Goal: Task Accomplishment & Management: Use online tool/utility

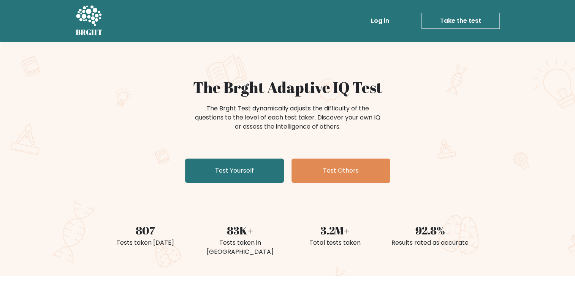
click at [514, 75] on div "The Brght Adaptive IQ Test The Brght Test dynamically adjusts the difficulty of…" at bounding box center [287, 159] width 575 height 235
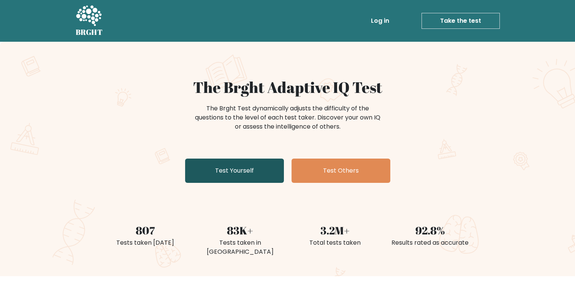
click at [232, 172] on link "Test Yourself" at bounding box center [234, 171] width 99 height 24
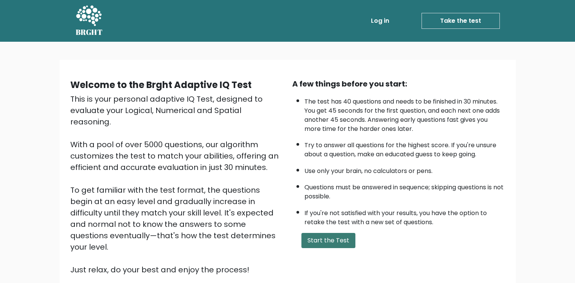
click at [315, 236] on button "Start the Test" at bounding box center [328, 240] width 54 height 15
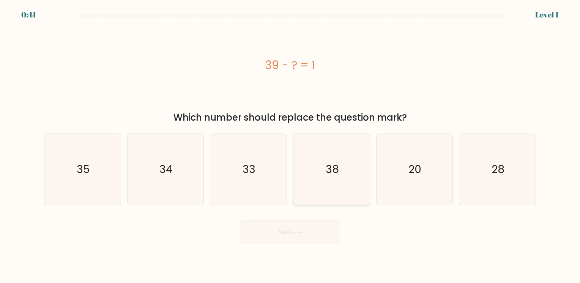
click at [337, 164] on text "38" at bounding box center [332, 169] width 13 height 15
click at [291, 145] on input "d. 38" at bounding box center [290, 144] width 0 height 4
radio input "true"
click at [290, 230] on button "Next" at bounding box center [290, 232] width 99 height 24
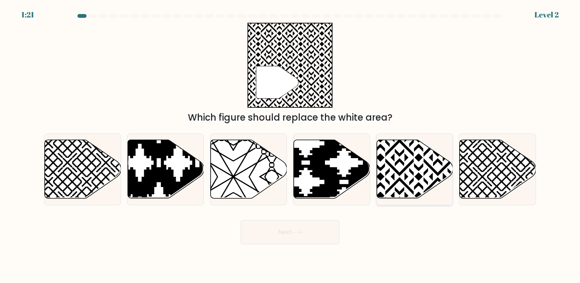
click at [392, 144] on icon at bounding box center [415, 169] width 76 height 58
click at [291, 144] on input "e." at bounding box center [290, 144] width 0 height 4
radio input "true"
click at [275, 245] on body "1:20 Level 2" at bounding box center [290, 141] width 580 height 283
click at [282, 239] on button "Next" at bounding box center [290, 232] width 99 height 24
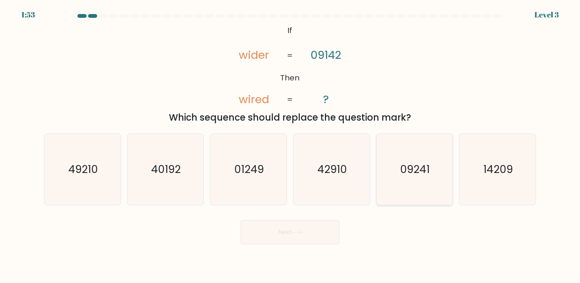
click at [404, 186] on icon "09241" at bounding box center [414, 169] width 71 height 71
click at [291, 145] on input "e. 09241" at bounding box center [290, 144] width 0 height 4
radio input "true"
click at [275, 230] on button "Next" at bounding box center [290, 232] width 99 height 24
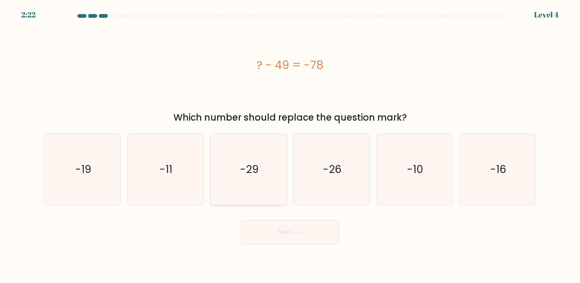
click at [273, 171] on icon "-29" at bounding box center [248, 169] width 71 height 71
click at [290, 145] on input "c. -29" at bounding box center [290, 144] width 0 height 4
radio input "true"
click at [293, 231] on button "Next" at bounding box center [290, 232] width 99 height 24
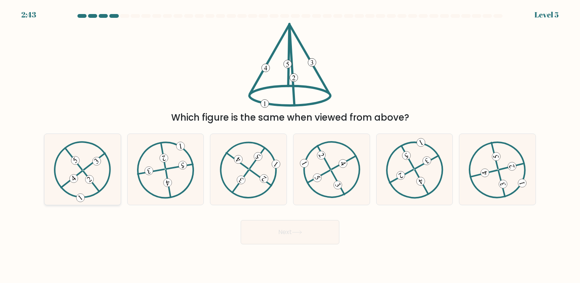
click at [84, 190] on icon at bounding box center [82, 169] width 57 height 57
click at [290, 145] on input "a." at bounding box center [290, 144] width 0 height 4
radio input "true"
click at [297, 235] on icon at bounding box center [297, 233] width 10 height 4
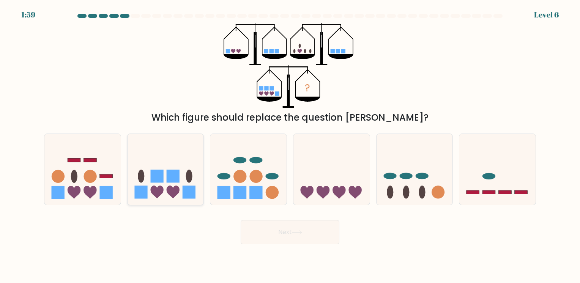
click at [163, 169] on icon at bounding box center [166, 169] width 76 height 63
click at [290, 145] on input "b." at bounding box center [290, 144] width 0 height 4
radio input "true"
click at [275, 233] on button "Next" at bounding box center [290, 232] width 99 height 24
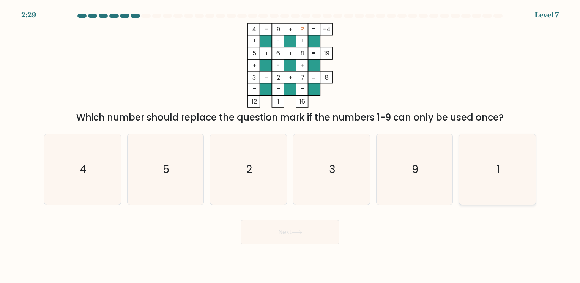
click at [501, 147] on icon "1" at bounding box center [497, 169] width 71 height 71
click at [291, 145] on input "f. 1" at bounding box center [290, 144] width 0 height 4
radio input "true"
click at [310, 239] on button "Next" at bounding box center [290, 232] width 99 height 24
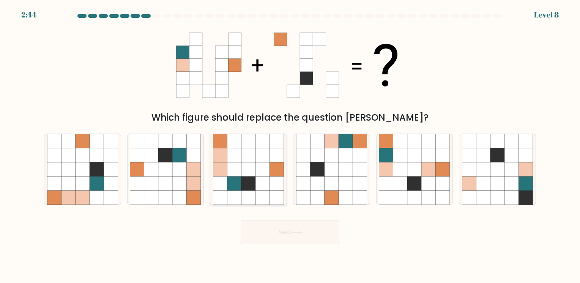
click at [266, 170] on icon at bounding box center [263, 170] width 14 height 14
click at [290, 145] on input "c." at bounding box center [290, 144] width 0 height 4
radio input "true"
click at [302, 239] on button "Next" at bounding box center [290, 232] width 99 height 24
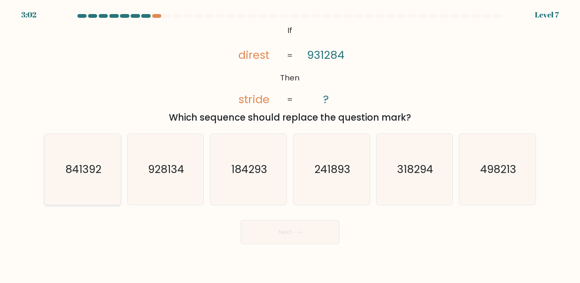
click at [92, 156] on icon "841392" at bounding box center [82, 169] width 71 height 71
click at [290, 145] on input "a. 841392" at bounding box center [290, 144] width 0 height 4
radio input "true"
click at [290, 230] on button "Next" at bounding box center [290, 232] width 99 height 24
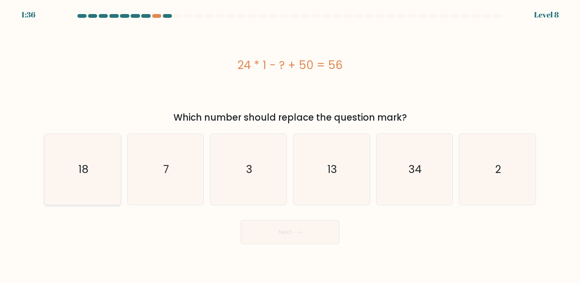
click at [74, 158] on icon "18" at bounding box center [82, 169] width 71 height 71
click at [290, 145] on input "a. 18" at bounding box center [290, 144] width 0 height 4
radio input "true"
click at [260, 223] on button "Next" at bounding box center [290, 232] width 99 height 24
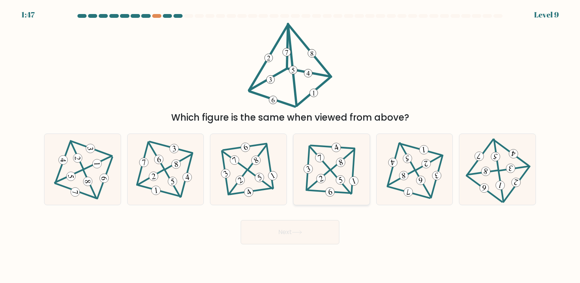
click at [330, 157] on icon at bounding box center [331, 169] width 58 height 57
click at [291, 145] on input "d." at bounding box center [290, 144] width 0 height 4
radio input "true"
click at [305, 237] on button "Next" at bounding box center [290, 232] width 99 height 24
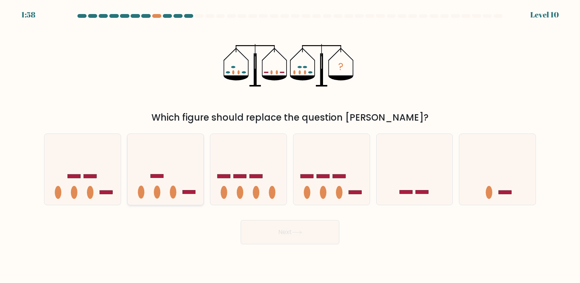
click at [173, 168] on icon at bounding box center [166, 169] width 76 height 63
click at [290, 145] on input "b." at bounding box center [290, 144] width 0 height 4
radio input "true"
click at [294, 238] on button "Next" at bounding box center [290, 232] width 99 height 24
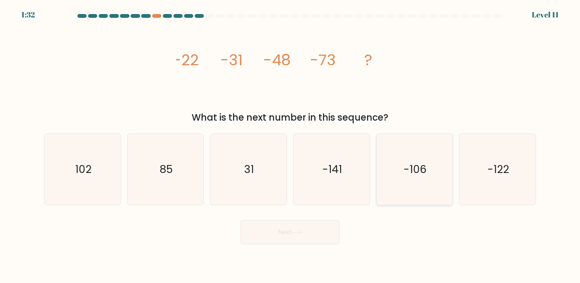
click at [413, 154] on icon "-106" at bounding box center [414, 169] width 71 height 71
click at [291, 145] on input "e. -106" at bounding box center [290, 144] width 0 height 4
radio input "true"
click at [294, 232] on icon at bounding box center [297, 233] width 10 height 4
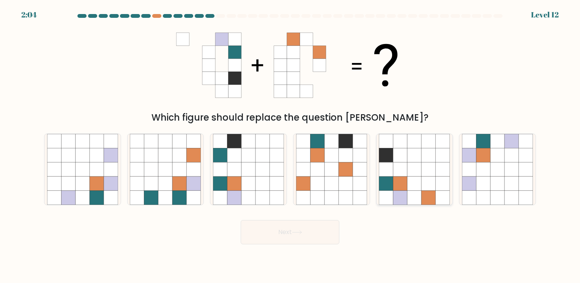
click at [427, 167] on icon at bounding box center [429, 170] width 14 height 14
click at [291, 145] on input "e." at bounding box center [290, 144] width 0 height 4
radio input "true"
click at [296, 229] on button "Next" at bounding box center [290, 232] width 99 height 24
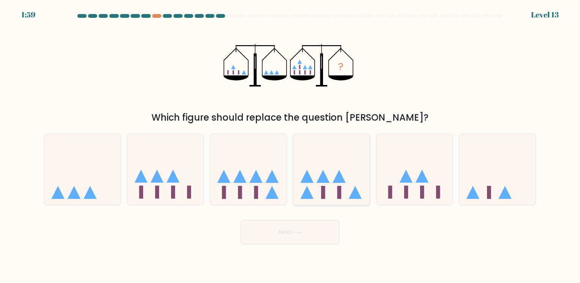
click at [333, 193] on icon at bounding box center [332, 169] width 76 height 63
click at [291, 145] on input "d." at bounding box center [290, 144] width 0 height 4
radio input "true"
click at [301, 236] on button "Next" at bounding box center [290, 232] width 99 height 24
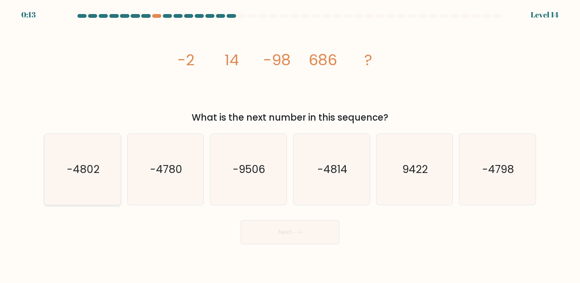
drag, startPoint x: 78, startPoint y: 162, endPoint x: 60, endPoint y: 148, distance: 23.0
click at [60, 148] on icon "-4802" at bounding box center [82, 169] width 71 height 71
click at [290, 145] on input "a. -4802" at bounding box center [290, 144] width 0 height 4
radio input "true"
click at [278, 235] on button "Next" at bounding box center [290, 232] width 99 height 24
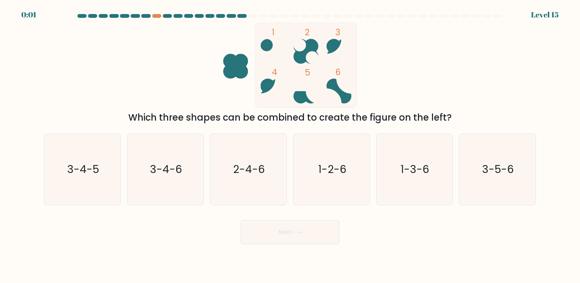
click at [305, 44] on circle at bounding box center [300, 45] width 13 height 13
click at [326, 147] on icon "1-2-6" at bounding box center [331, 169] width 71 height 71
click at [291, 145] on input "d. 1-2-6" at bounding box center [290, 144] width 0 height 4
radio input "true"
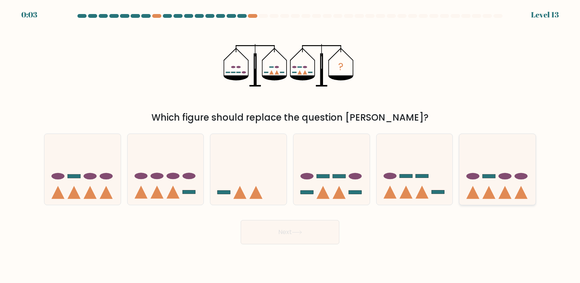
click at [506, 168] on icon at bounding box center [498, 169] width 76 height 63
click at [291, 145] on input "f." at bounding box center [290, 144] width 0 height 4
radio input "true"
click at [335, 183] on icon at bounding box center [332, 169] width 76 height 63
click at [291, 145] on input "d." at bounding box center [290, 144] width 0 height 4
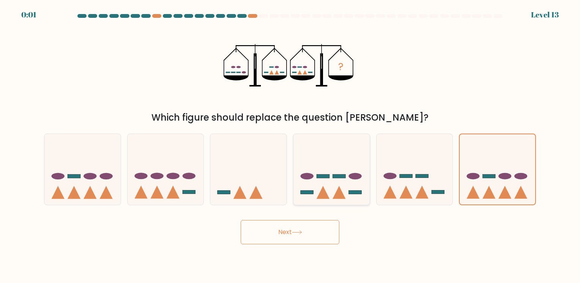
radio input "true"
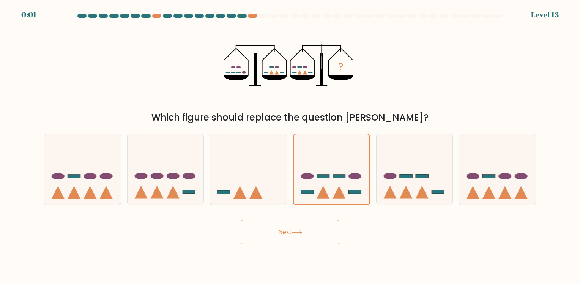
click at [273, 229] on button "Next" at bounding box center [290, 232] width 99 height 24
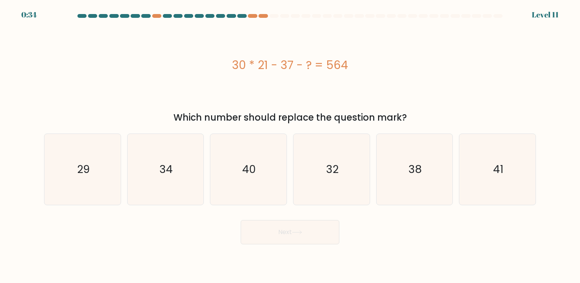
drag, startPoint x: 273, startPoint y: 229, endPoint x: 288, endPoint y: 105, distance: 124.7
click at [288, 105] on form "a." at bounding box center [290, 129] width 580 height 231
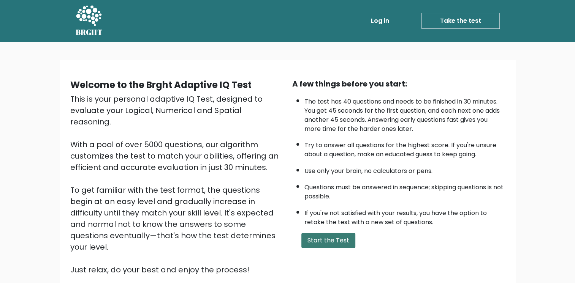
click at [331, 233] on button "Start the Test" at bounding box center [328, 240] width 54 height 15
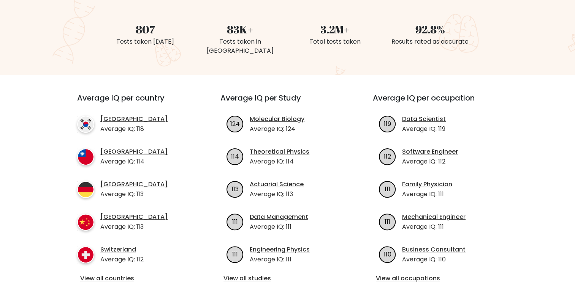
scroll to position [213, 0]
